Goal: Transaction & Acquisition: Purchase product/service

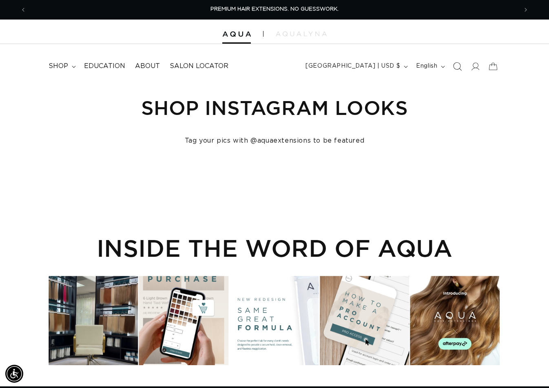
drag, startPoint x: 0, startPoint y: 0, endPoint x: 458, endPoint y: 68, distance: 462.5
click at [458, 68] on icon "Search" at bounding box center [457, 66] width 9 height 9
click at [458, 68] on icon "Search" at bounding box center [457, 66] width 8 height 8
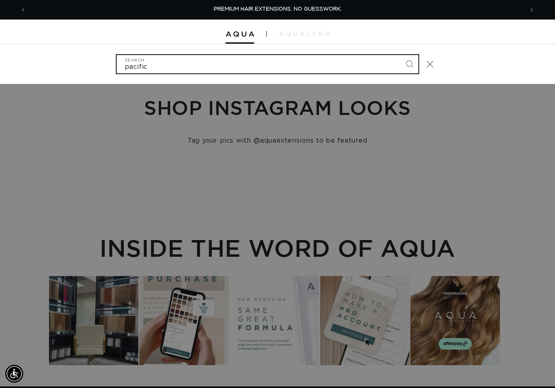
type input "pacific"
click at [400, 55] on button "Search" at bounding box center [409, 64] width 18 height 18
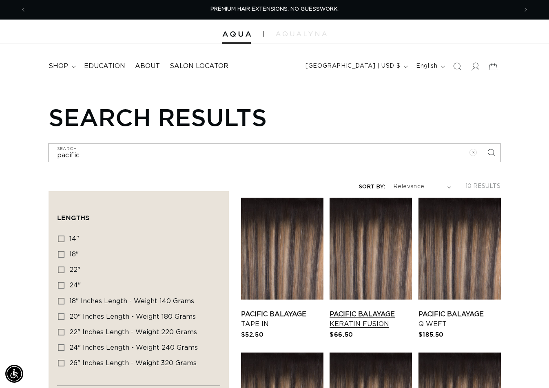
click at [380, 309] on link "Pacific Balayage Keratin Fusion" at bounding box center [370, 319] width 82 height 20
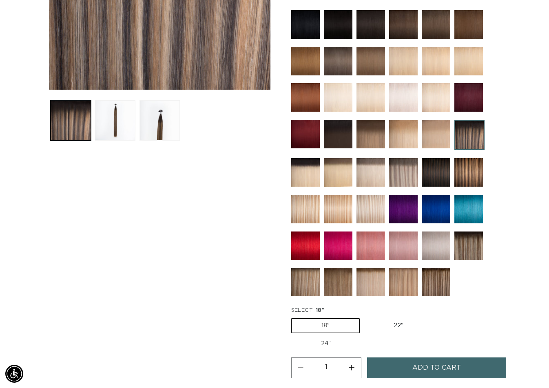
click at [416, 368] on span "Add to cart" at bounding box center [436, 368] width 49 height 21
